Goal: Information Seeking & Learning: Learn about a topic

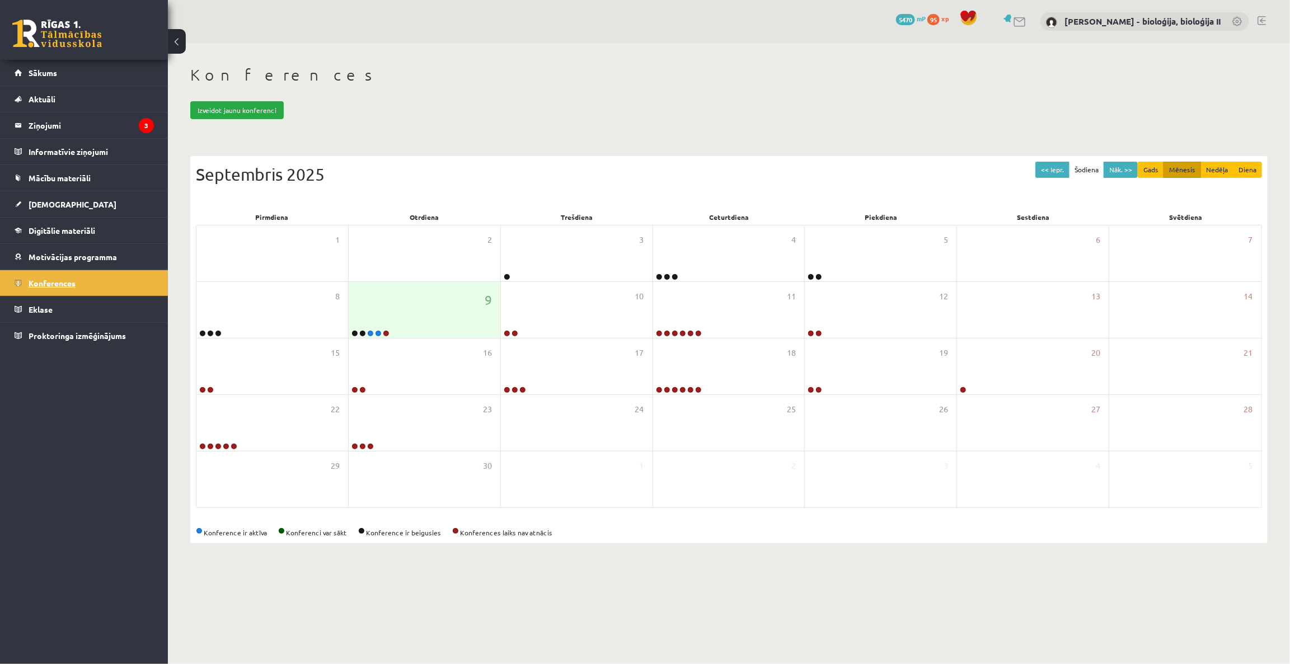
click at [41, 279] on span "Konferences" at bounding box center [52, 283] width 47 height 10
click at [51, 172] on link "Mācību materiāli" at bounding box center [84, 178] width 139 height 26
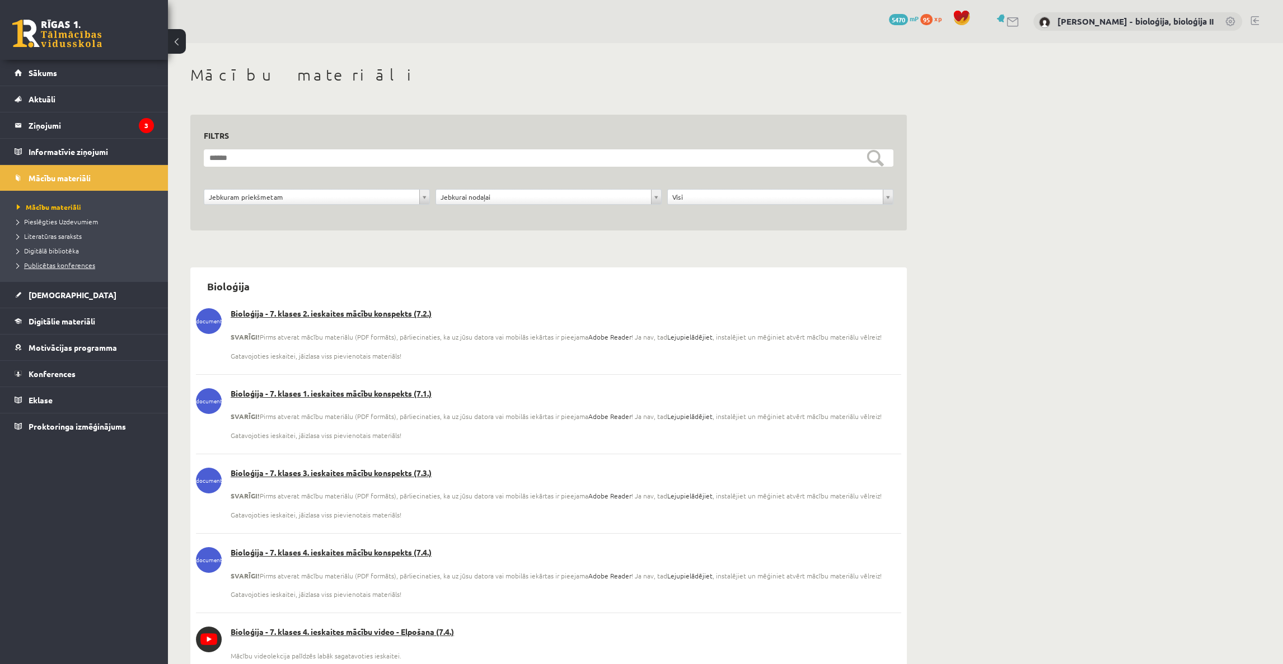
click at [60, 266] on span "Publicētas konferences" at bounding box center [56, 265] width 78 height 9
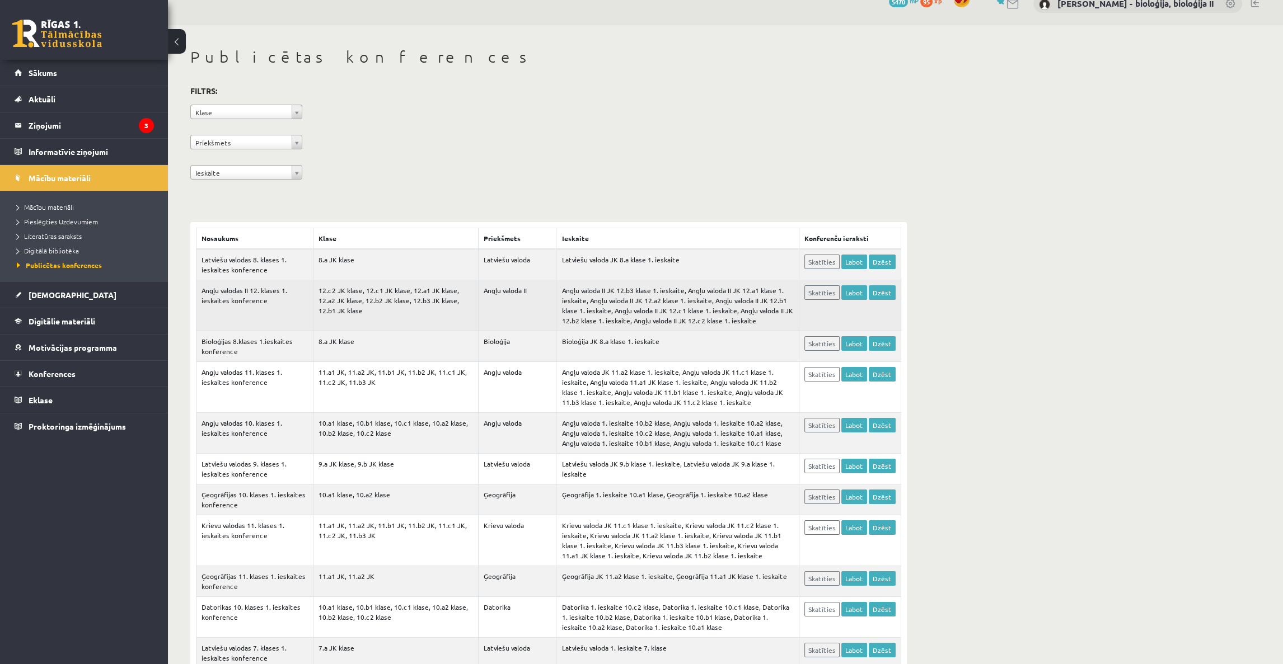
scroll to position [50, 0]
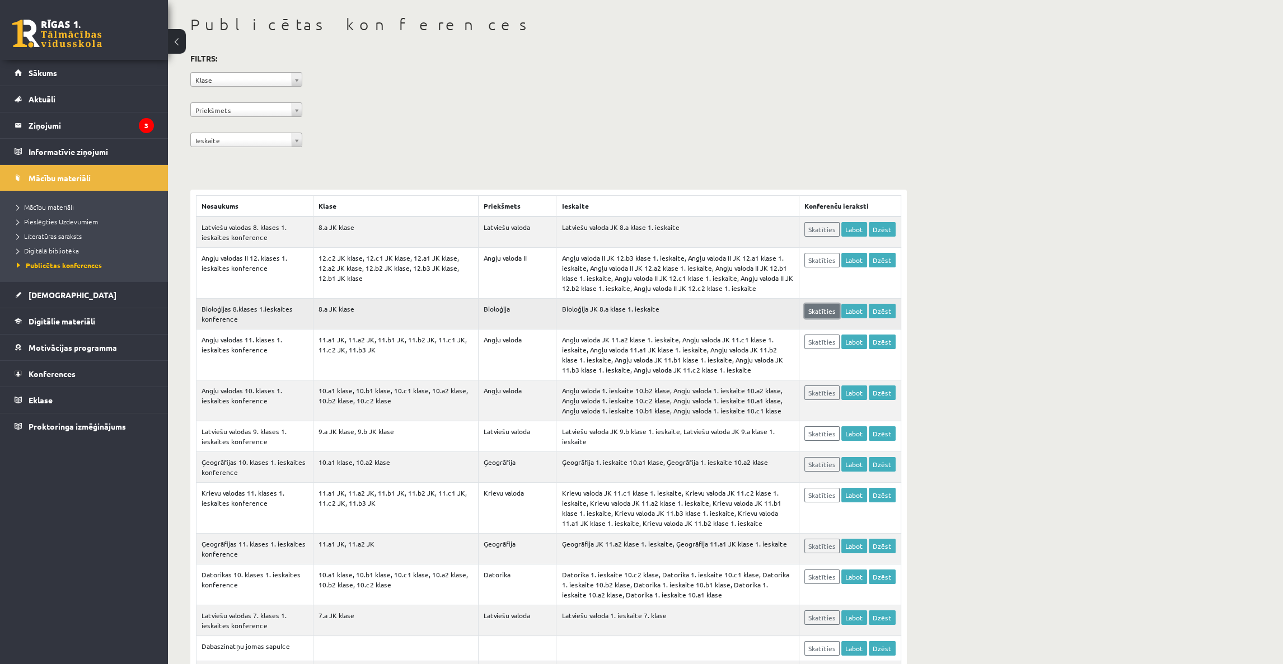
click at [817, 309] on link "Skatīties" at bounding box center [821, 311] width 35 height 15
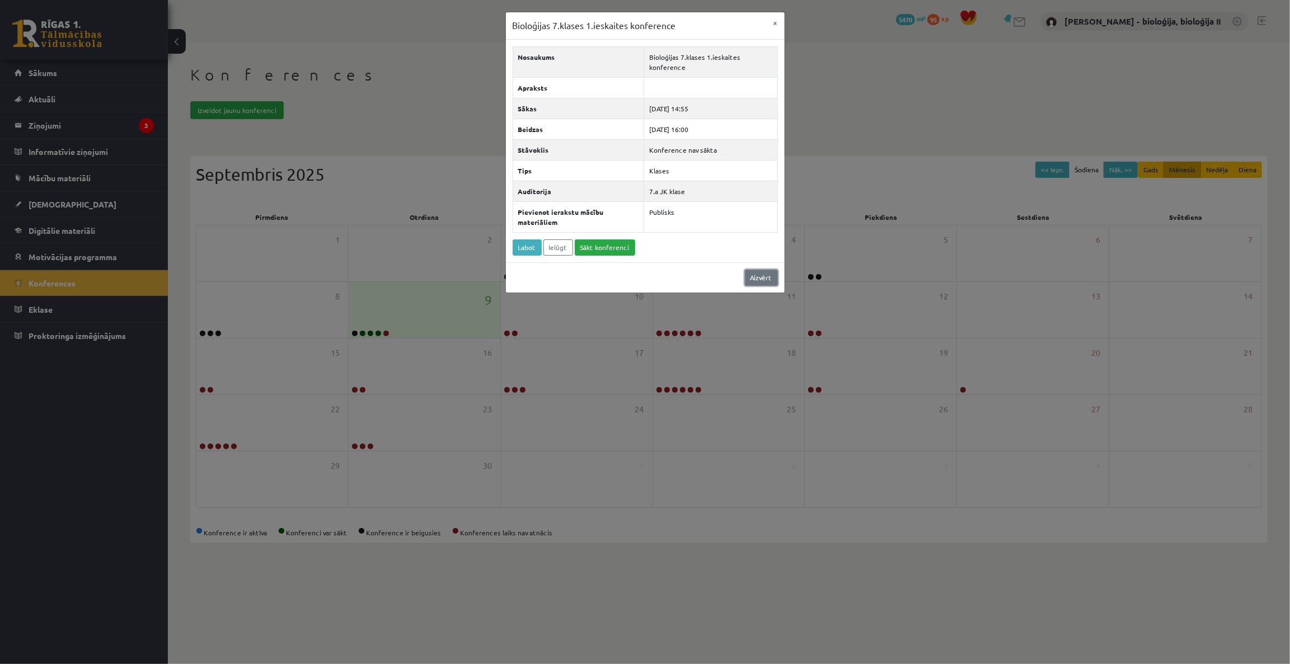
click at [769, 274] on link "Aizvērt" at bounding box center [761, 278] width 33 height 16
